Goal: Task Accomplishment & Management: Complete application form

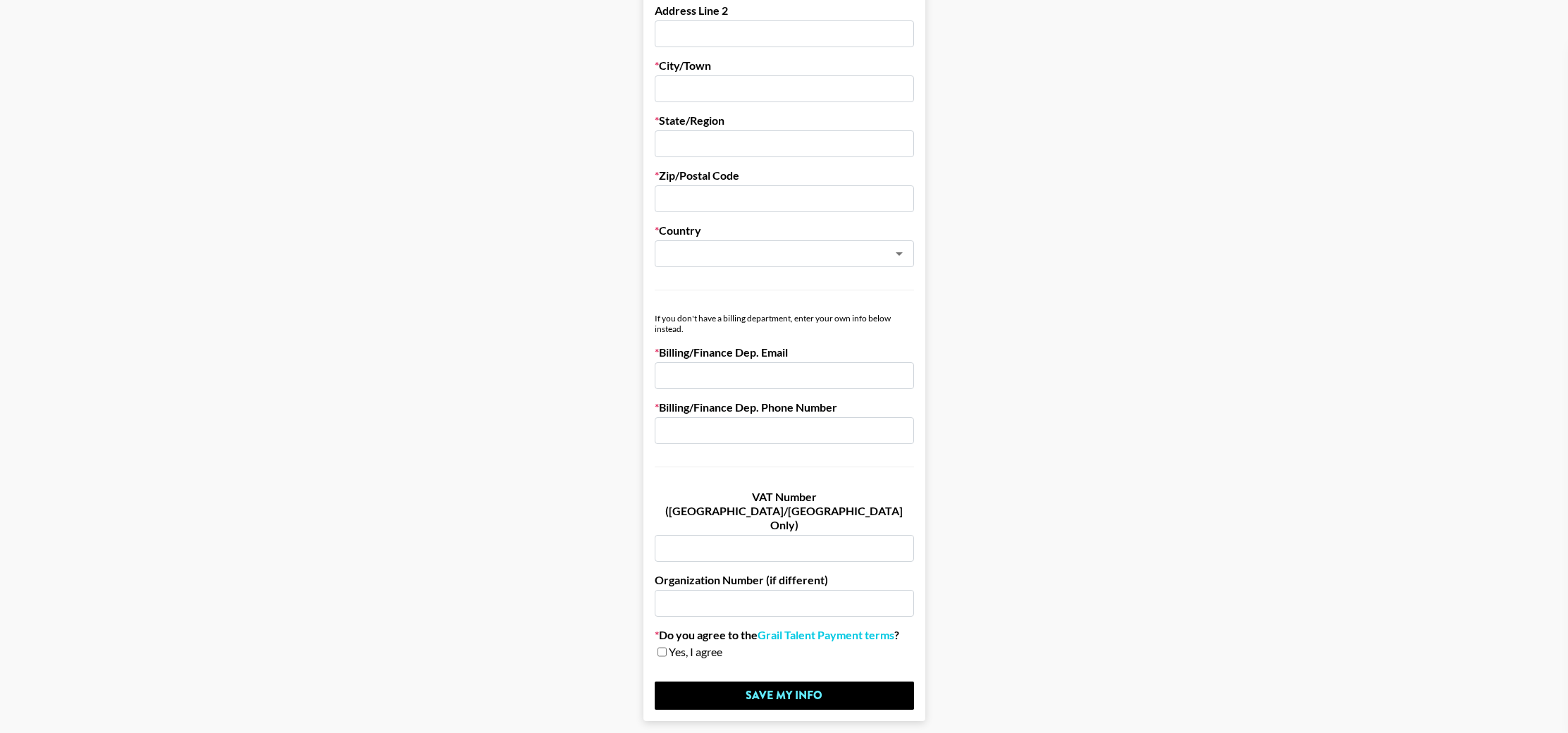
scroll to position [614, 0]
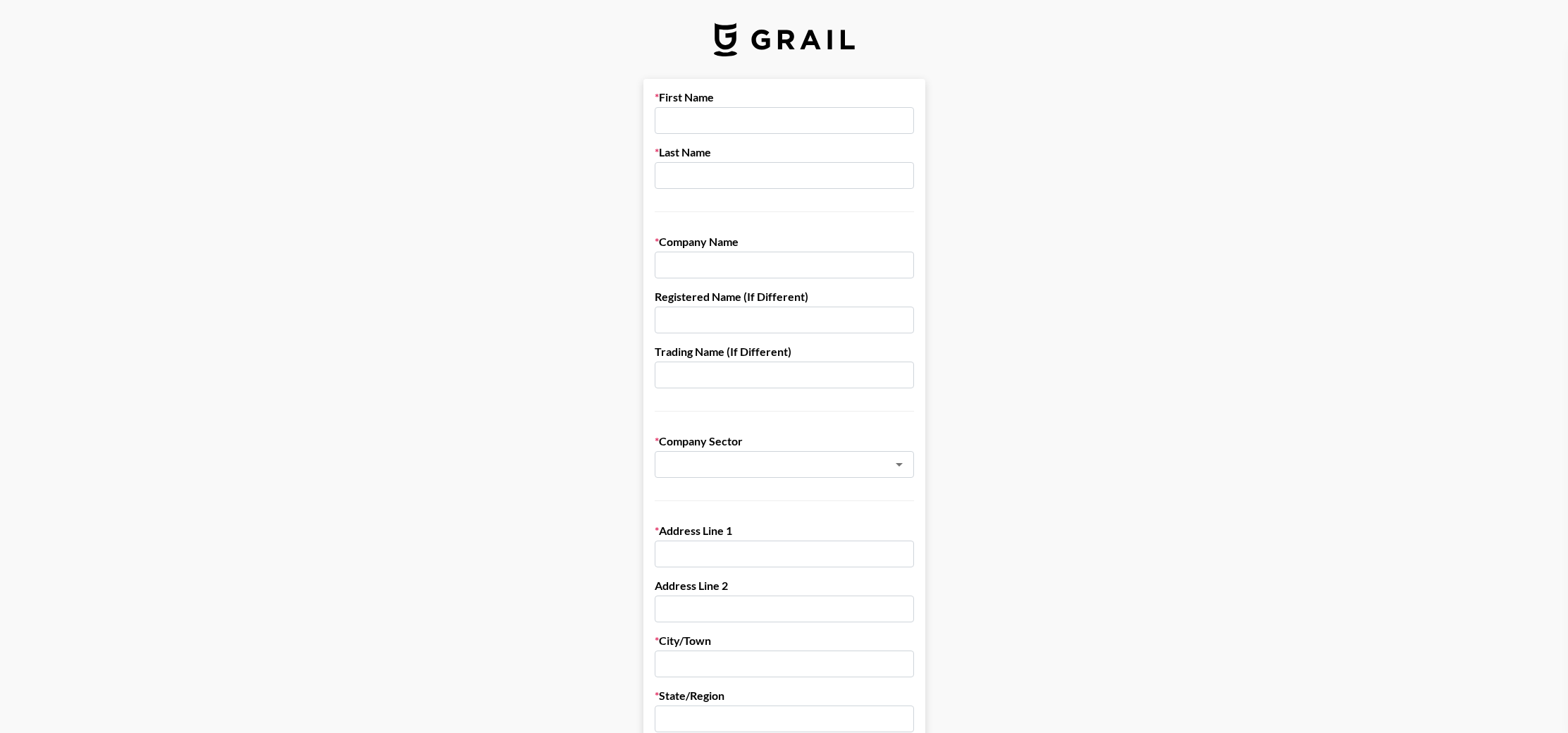
click at [788, 129] on input "text" at bounding box center [784, 121] width 260 height 27
type input "Chelsea"
type input "[PERSON_NAME]"
type input "Manifest Creative Agency"
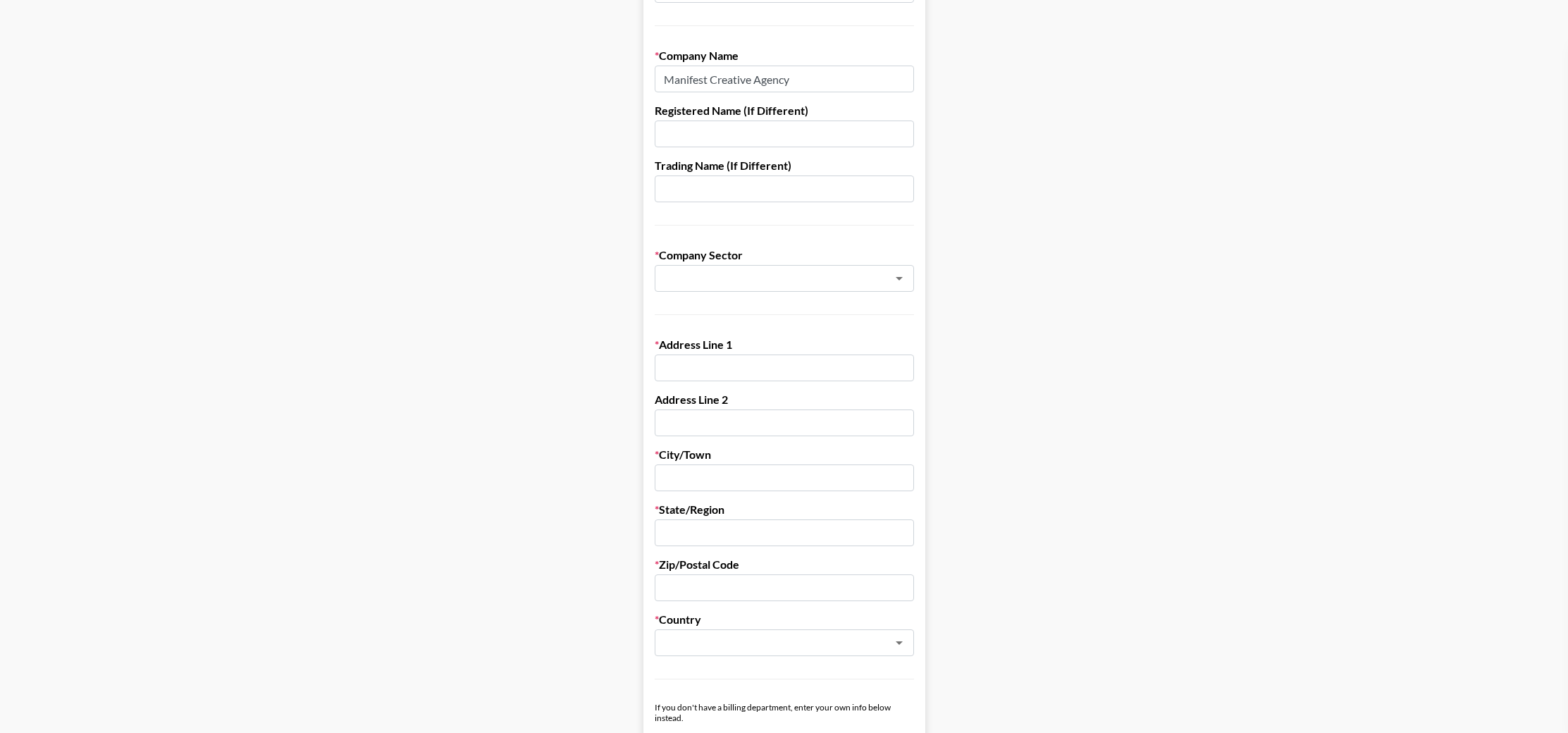
scroll to position [187, 0]
click at [789, 268] on div "​" at bounding box center [784, 278] width 260 height 27
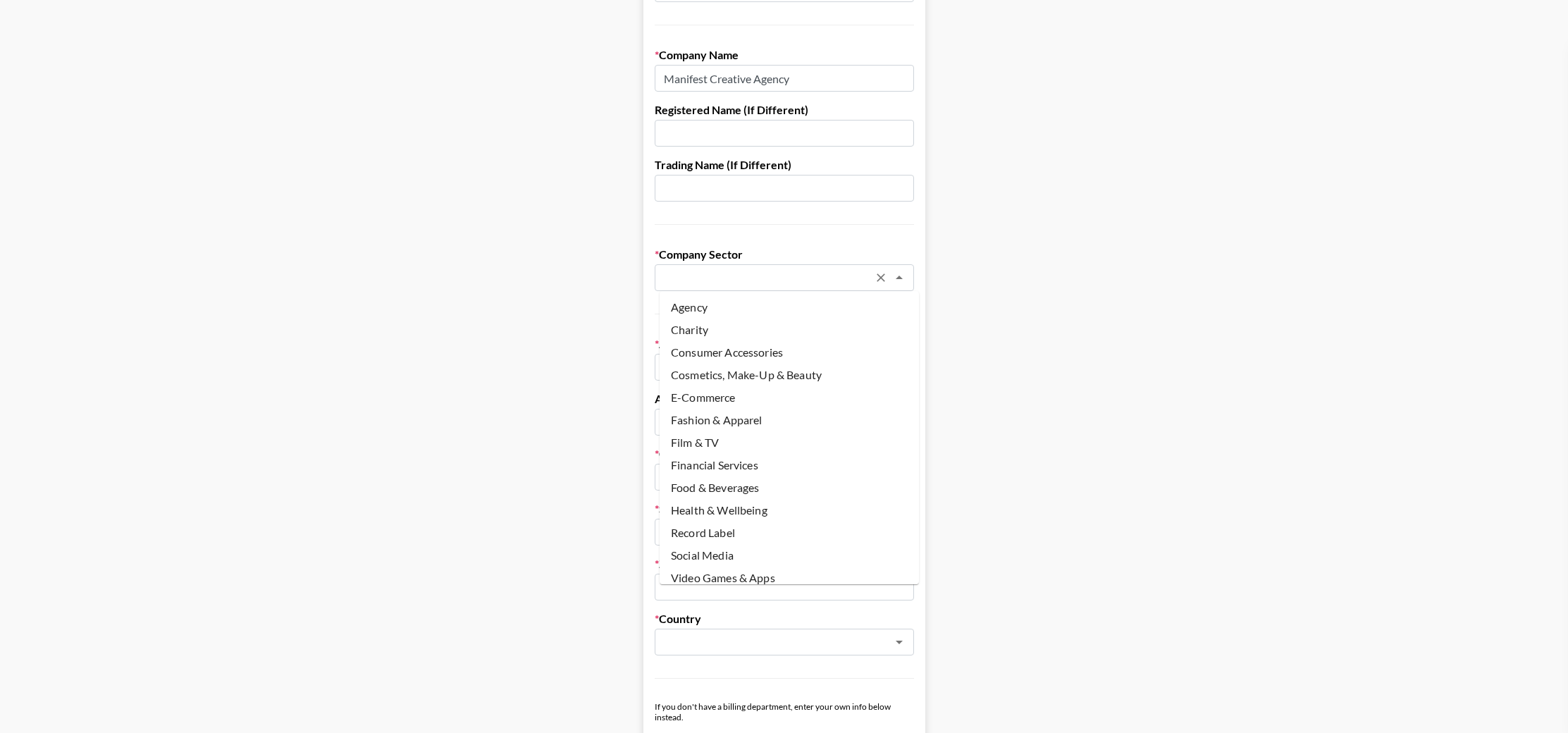
scroll to position [0, 0]
click at [832, 309] on li "Agency" at bounding box center [789, 308] width 260 height 23
type input "Agency"
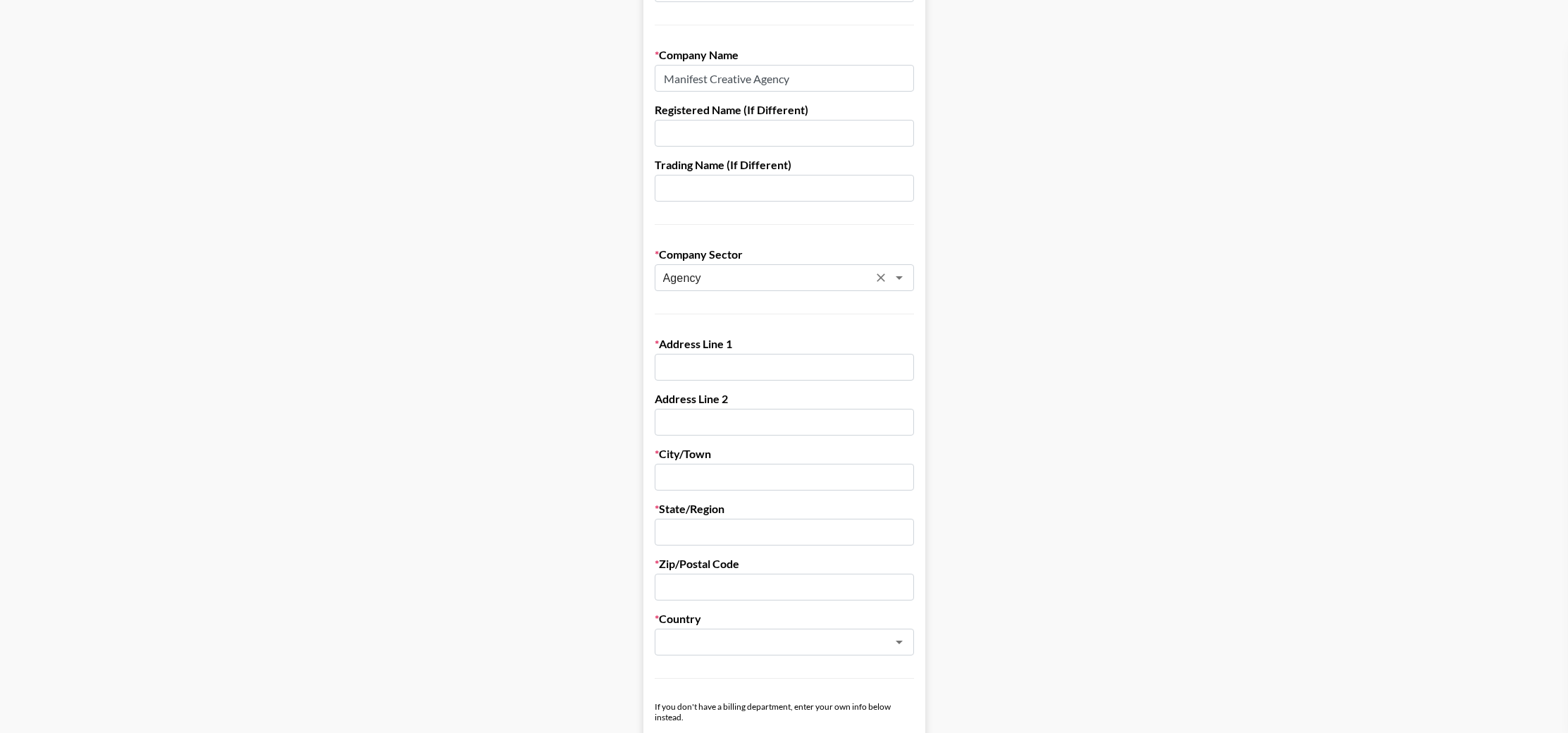
scroll to position [377, 0]
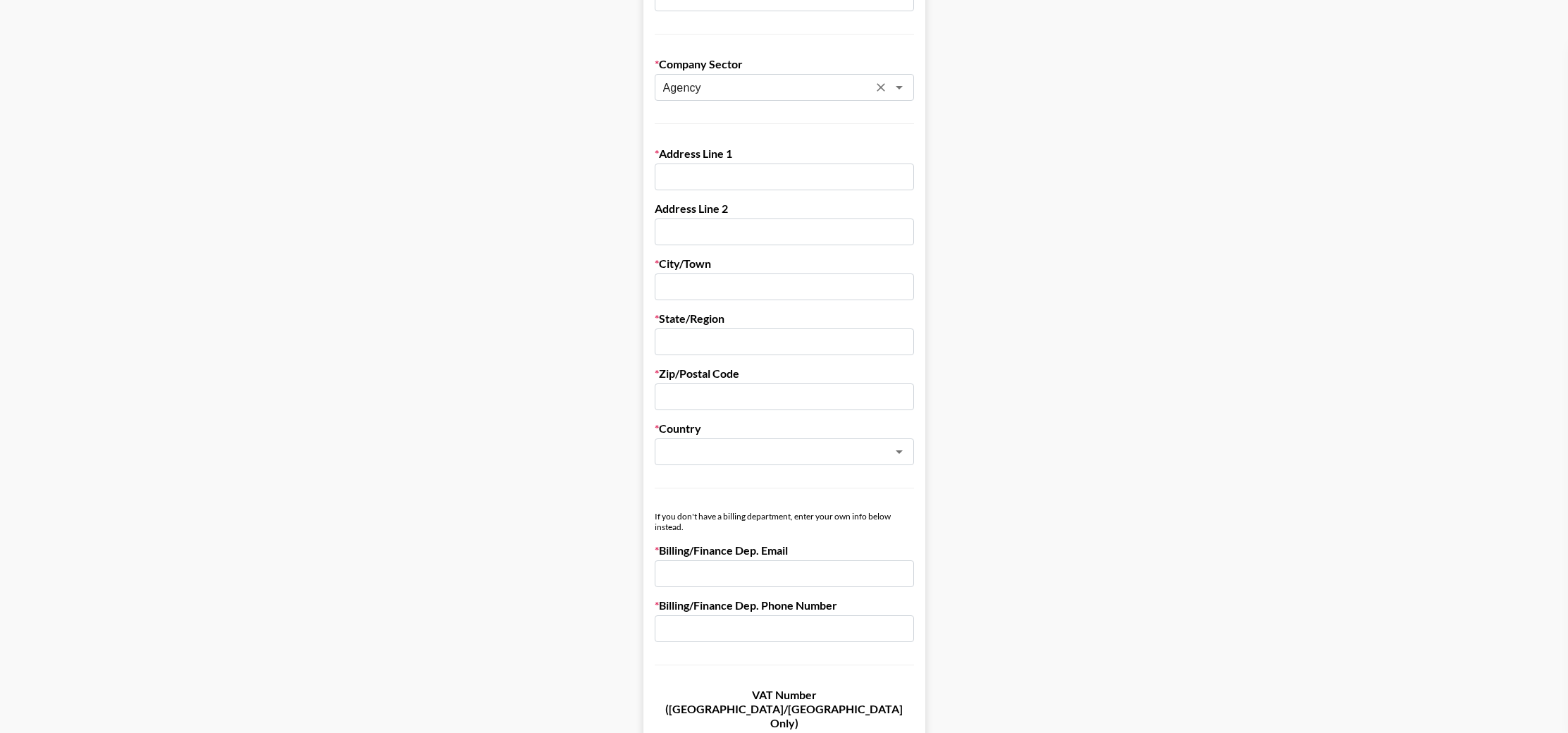
click at [769, 174] on input "text" at bounding box center [784, 177] width 260 height 27
type input "[STREET_ADDRESS][PERSON_NAME]"
type input "[PERSON_NAME]"
type input "Scottdale"
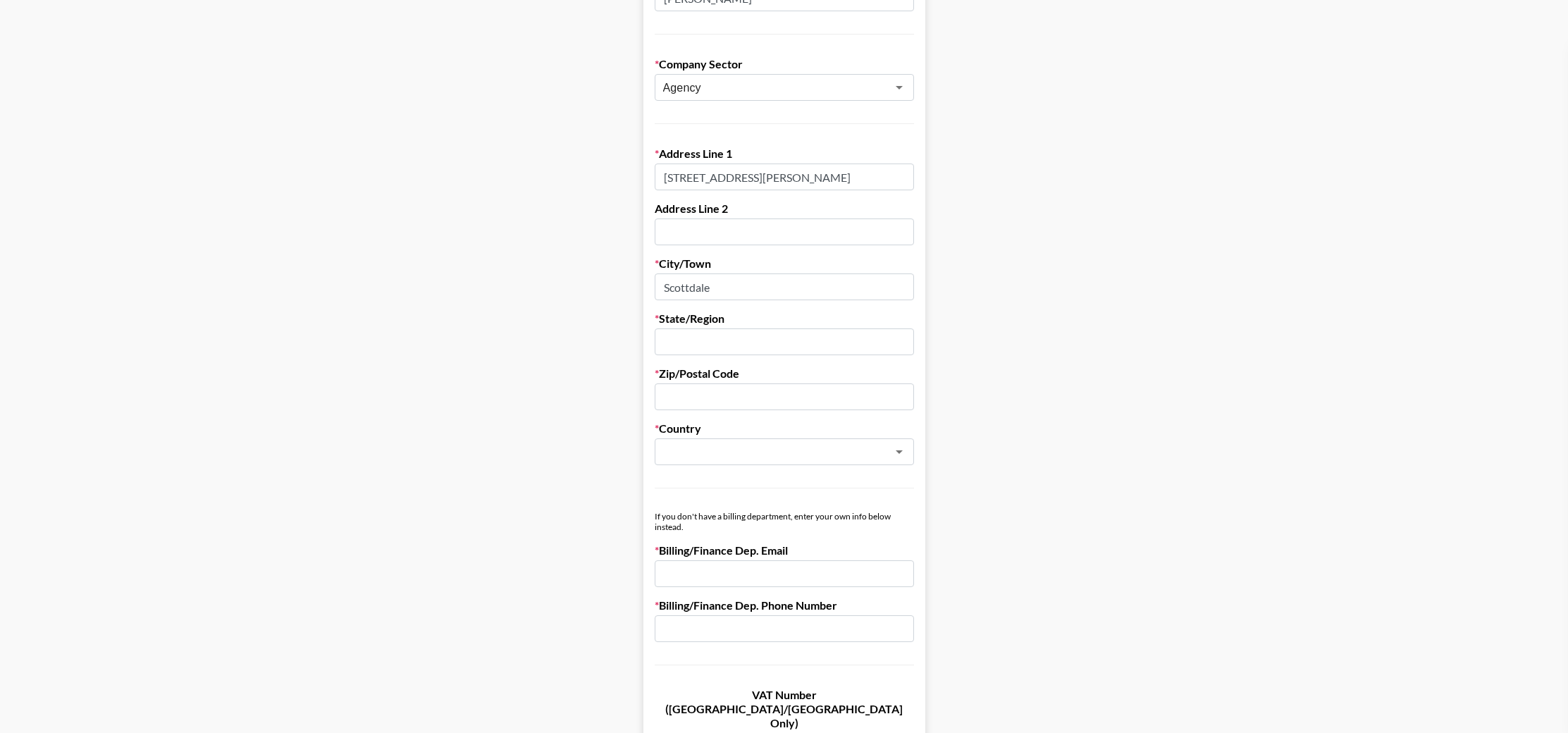
type input "GA"
type input "30079"
type input "[PERSON_NAME][EMAIL_ADDRESS][DOMAIN_NAME]"
type input "5622078747"
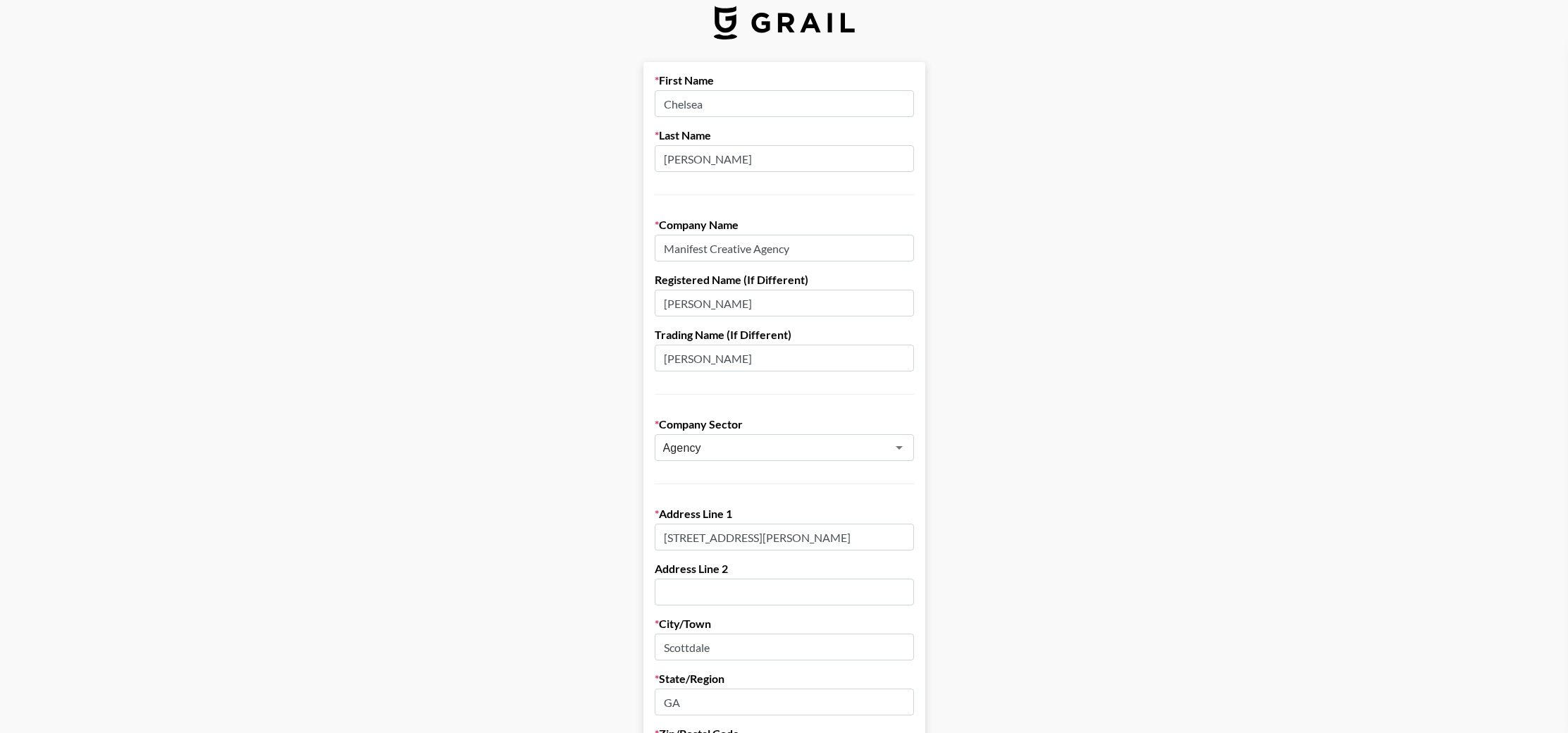
scroll to position [0, 0]
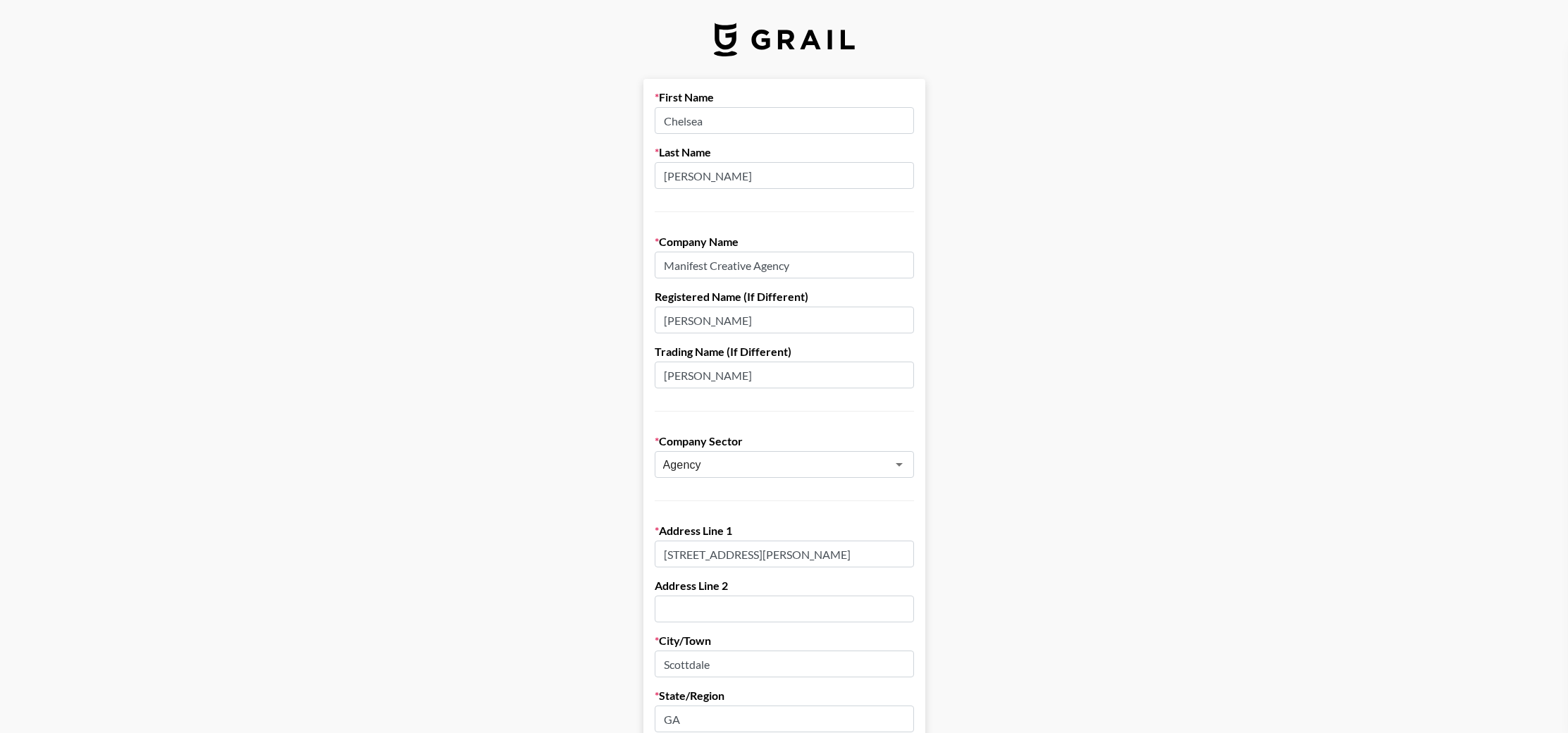
drag, startPoint x: 751, startPoint y: 320, endPoint x: 632, endPoint y: 316, distance: 119.1
click at [632, 316] on main "First Name [PERSON_NAME] Last Name [PERSON_NAME] Company Name Manifest Creative…" at bounding box center [784, 687] width 1545 height 1217
click at [712, 370] on input "[PERSON_NAME]" at bounding box center [784, 375] width 260 height 27
click at [712, 370] on input "[PERSON_NAME]" at bounding box center [784, 375] width 260 height 27
click at [711, 369] on input "[PERSON_NAME]" at bounding box center [784, 375] width 260 height 27
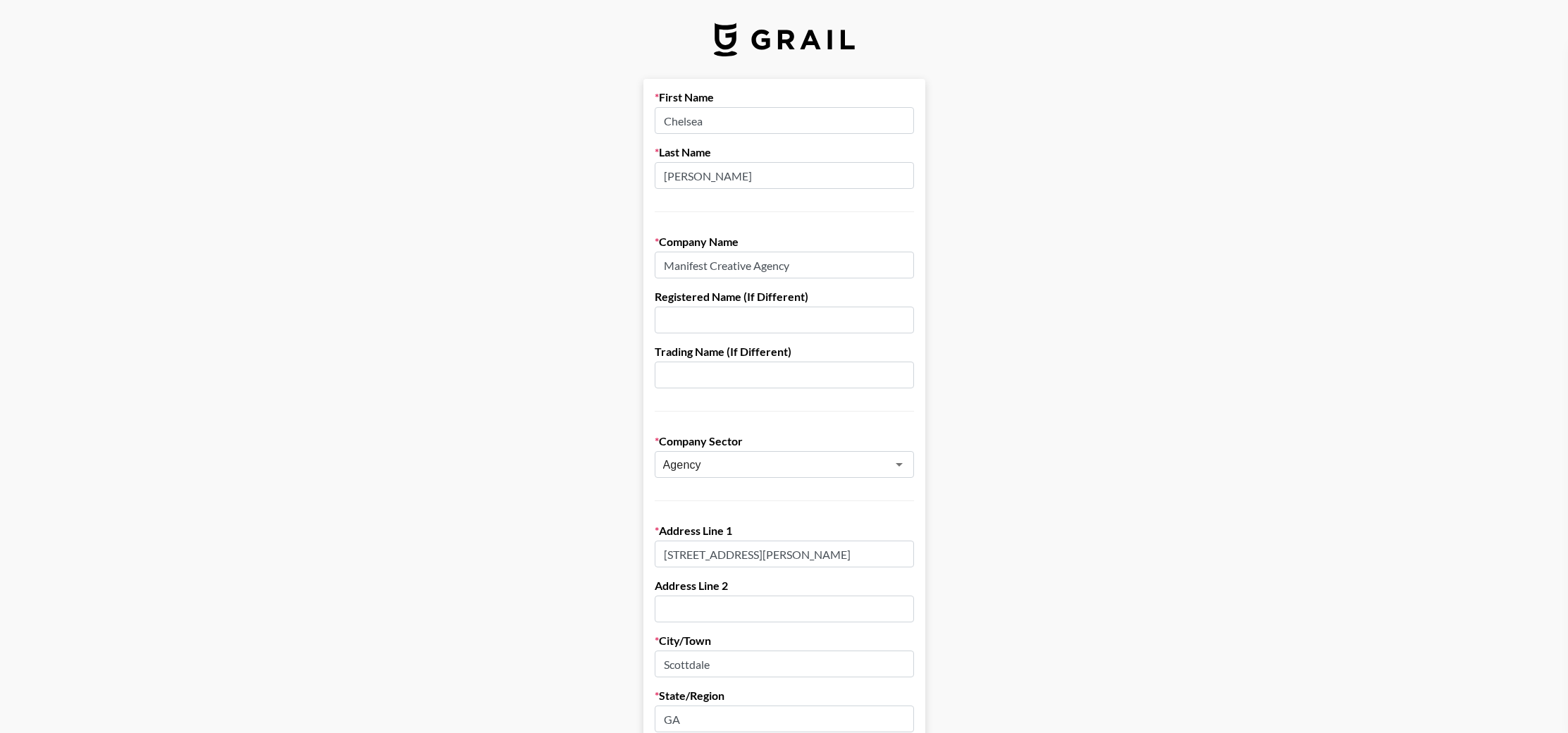
click at [552, 351] on main "First Name [PERSON_NAME] Last Name [PERSON_NAME] Company Name Manifest Creative…" at bounding box center [784, 687] width 1545 height 1217
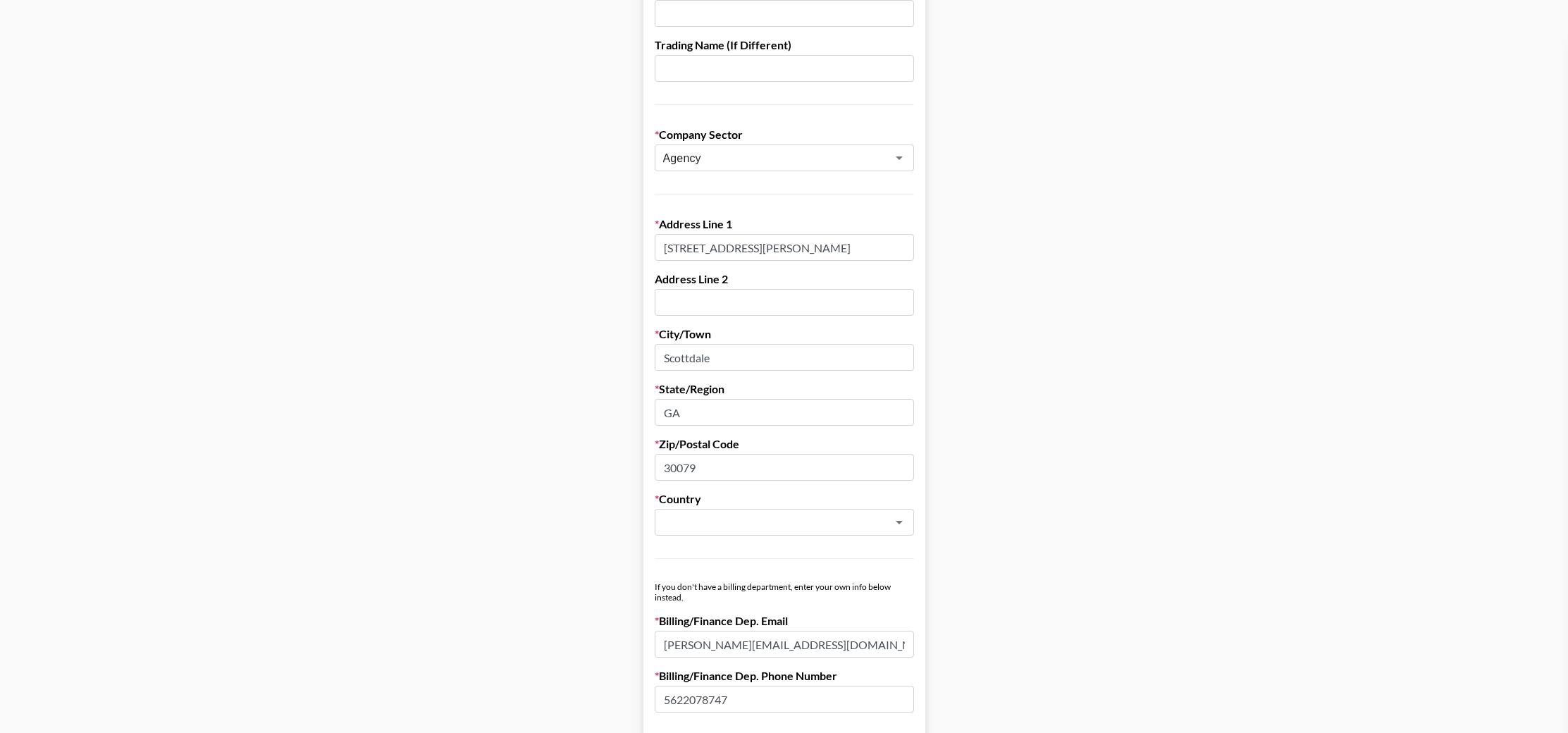
scroll to position [482, 0]
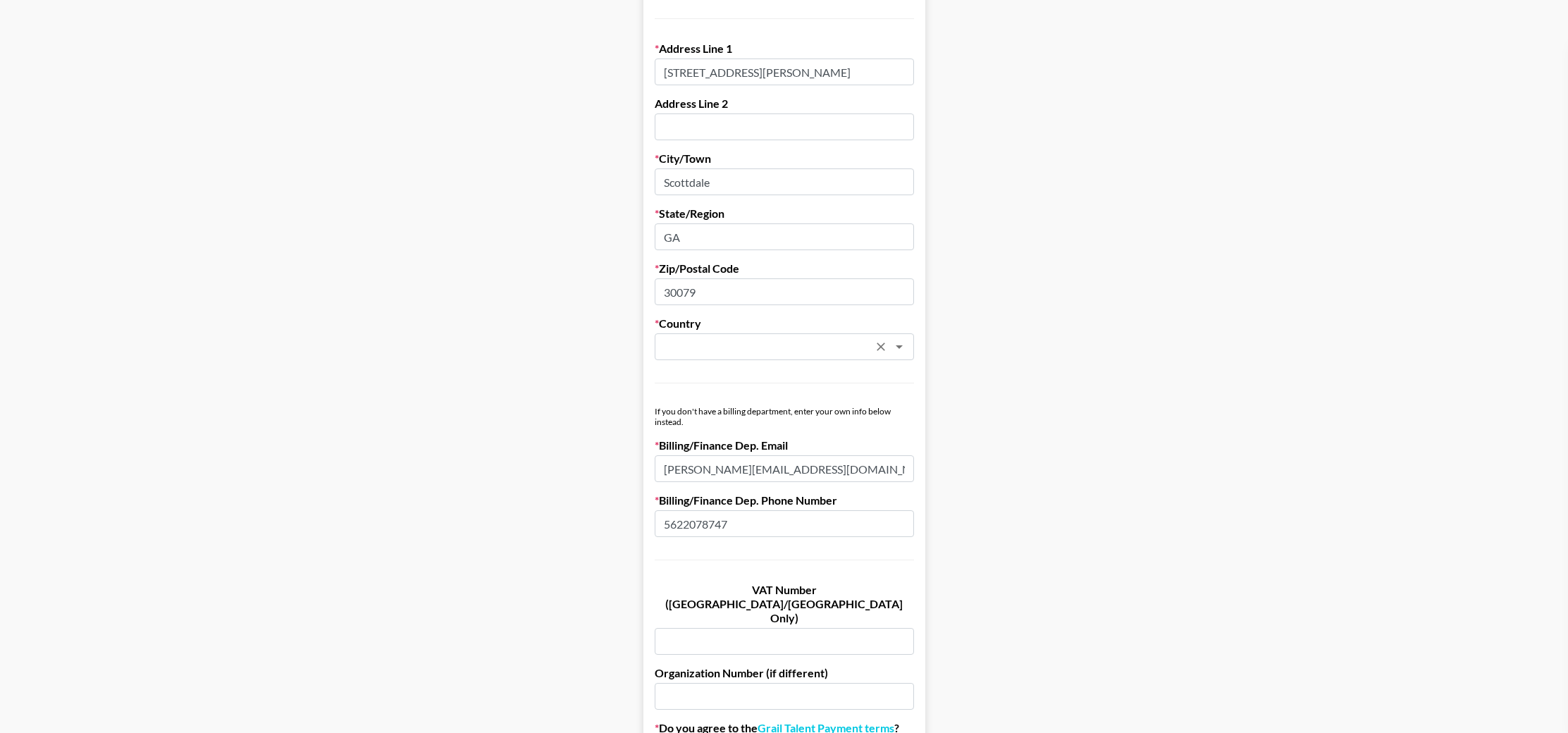
click at [740, 354] on input "text" at bounding box center [765, 347] width 205 height 16
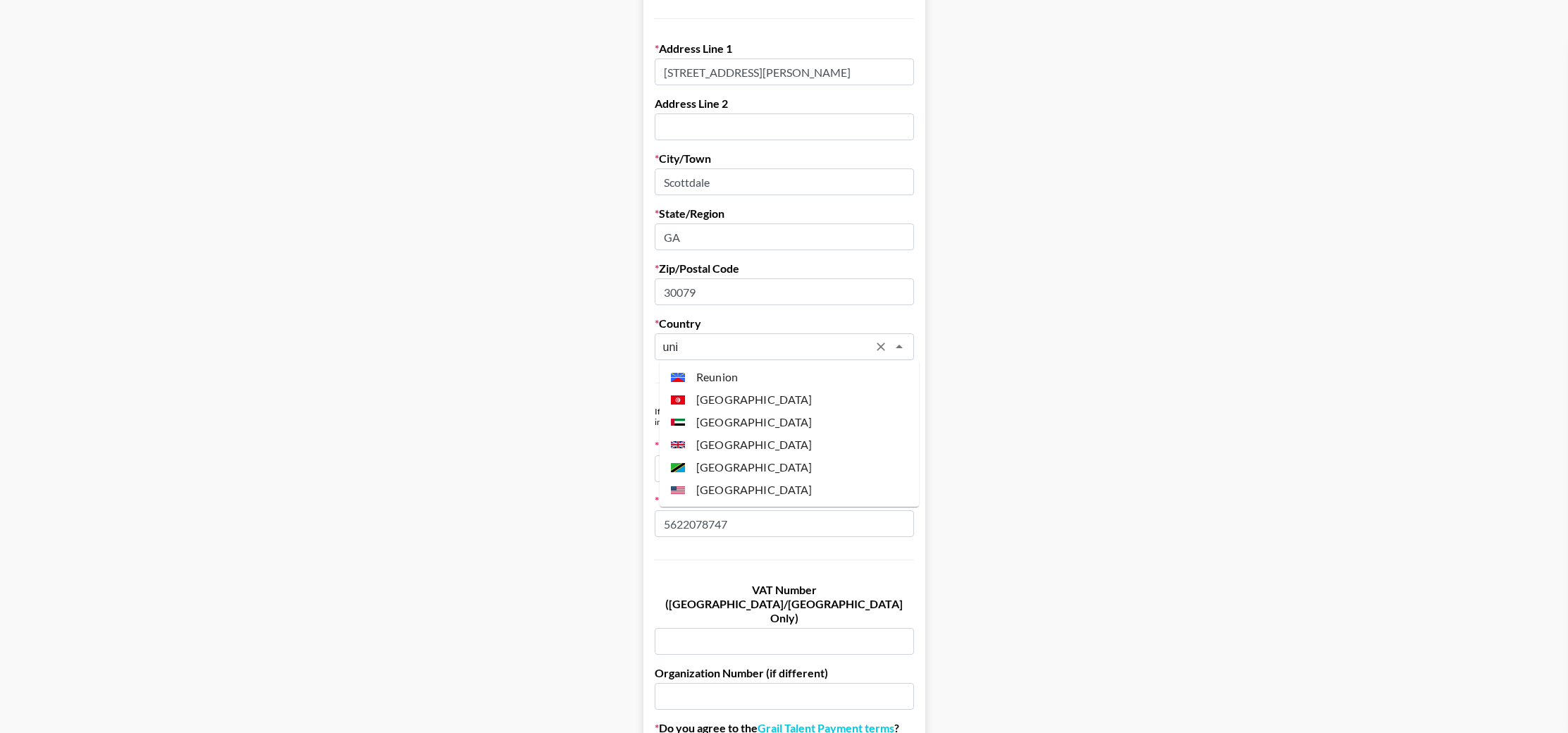
click at [788, 492] on li "[GEOGRAPHIC_DATA]" at bounding box center [789, 490] width 260 height 23
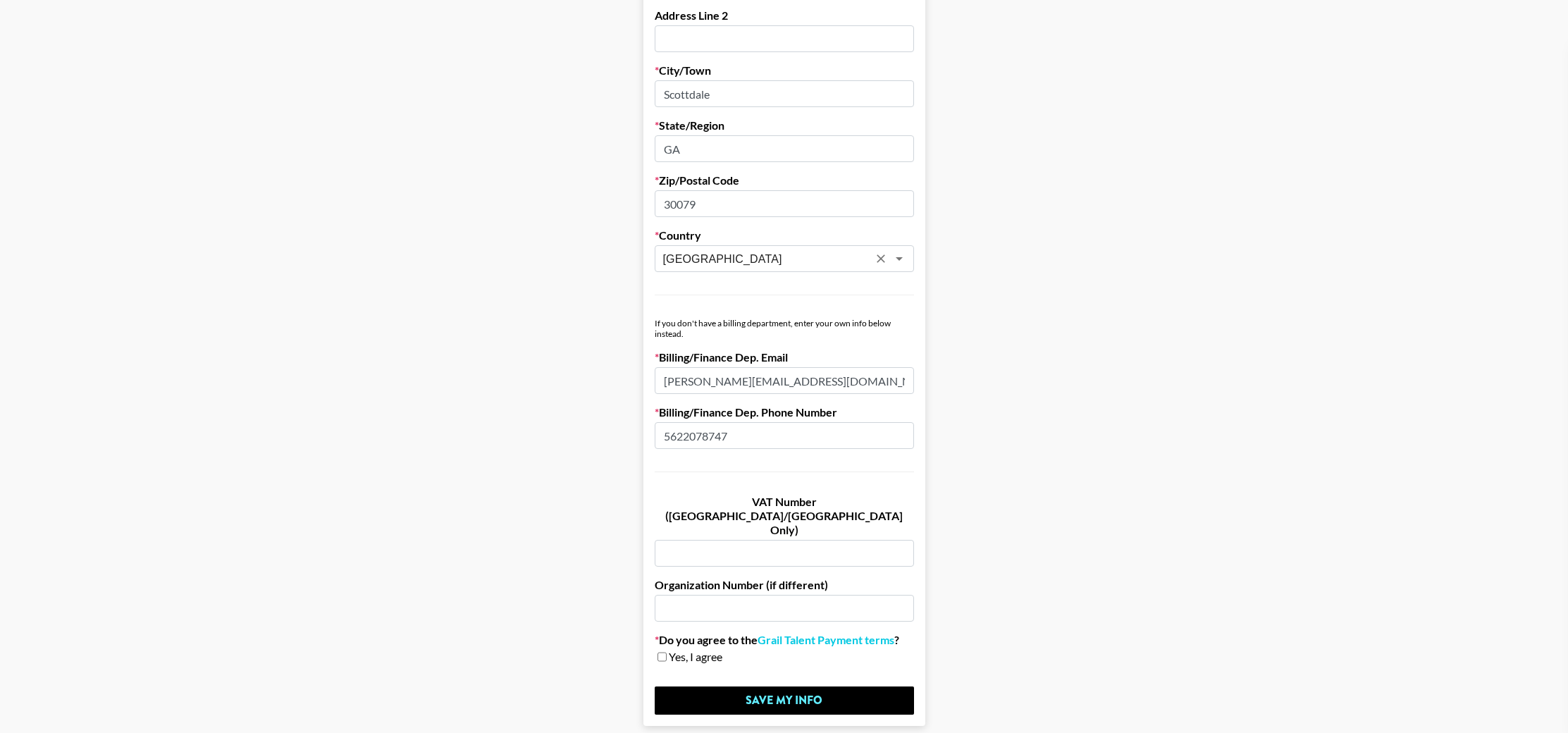
scroll to position [571, 0]
type input "[GEOGRAPHIC_DATA]"
drag, startPoint x: 708, startPoint y: 379, endPoint x: 660, endPoint y: 377, distance: 48.0
click at [660, 377] on input "[PERSON_NAME][EMAIL_ADDRESS][DOMAIN_NAME]" at bounding box center [784, 381] width 260 height 27
type input "[EMAIL_ADDRESS][DOMAIN_NAME]"
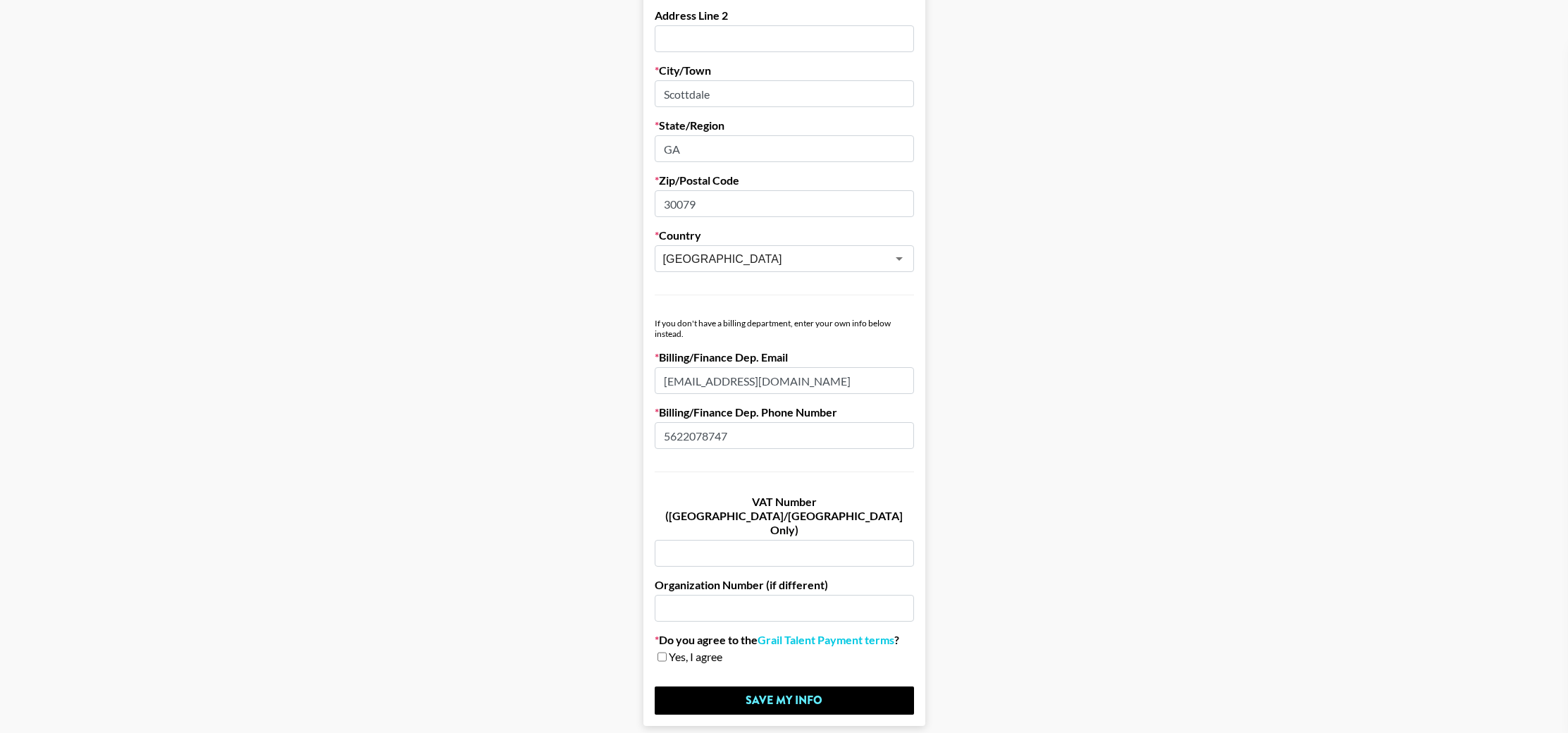
click at [666, 652] on input "checkbox" at bounding box center [662, 657] width 9 height 10
checkbox input "true"
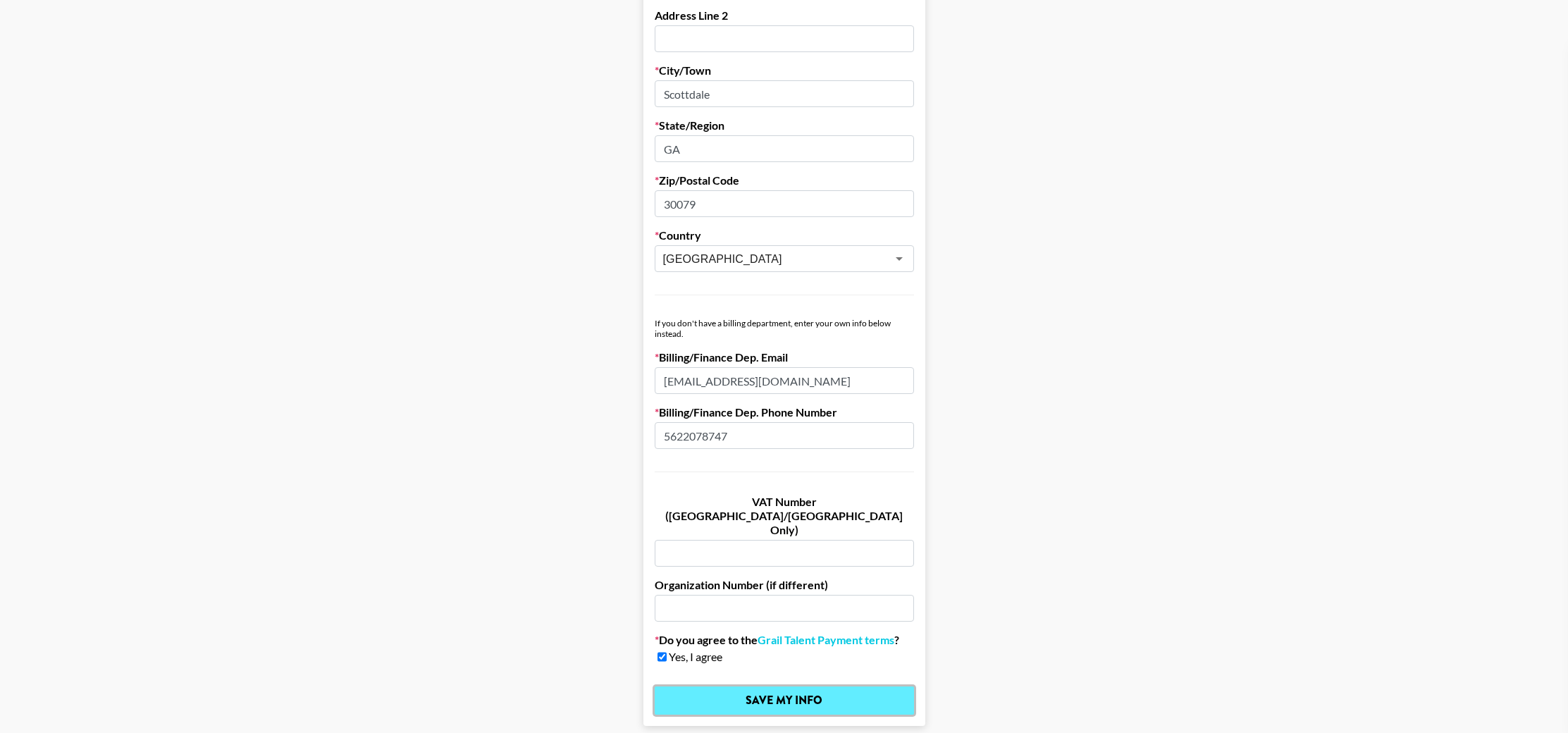
click at [722, 687] on input "Save My Info" at bounding box center [784, 701] width 260 height 28
